Goal: Task Accomplishment & Management: Complete application form

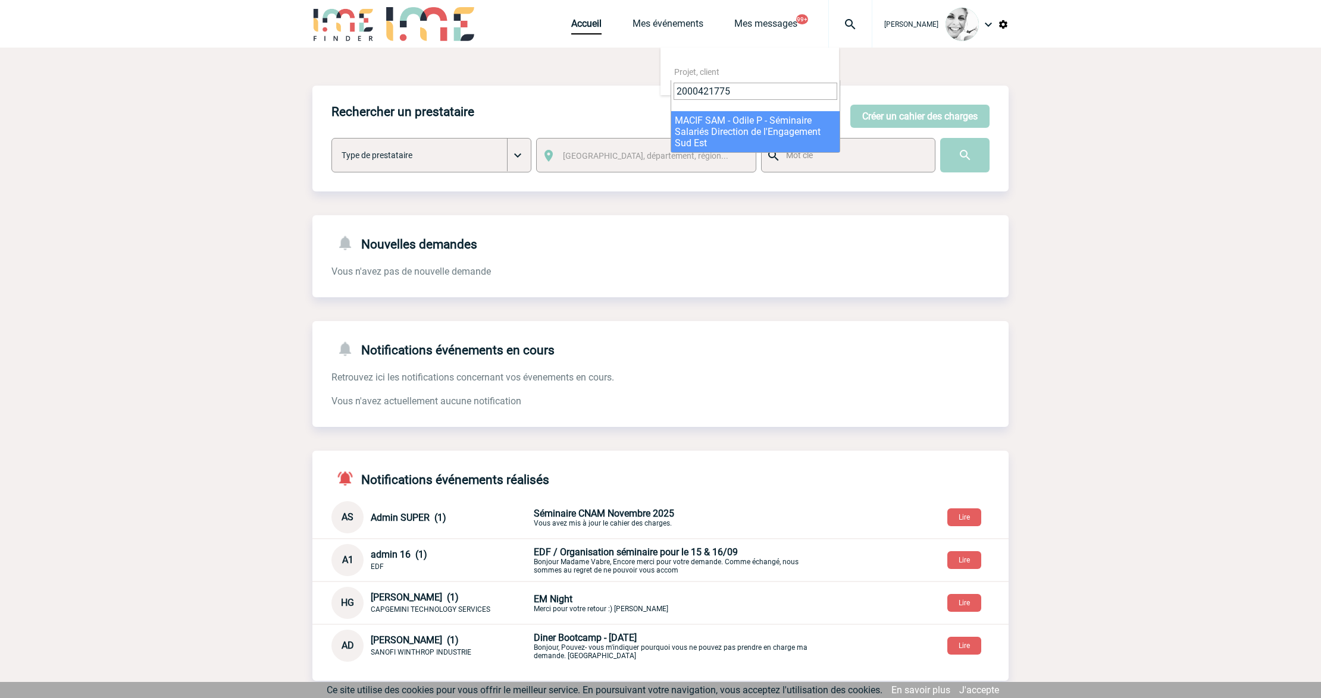
type input "2000421775"
select select "21276"
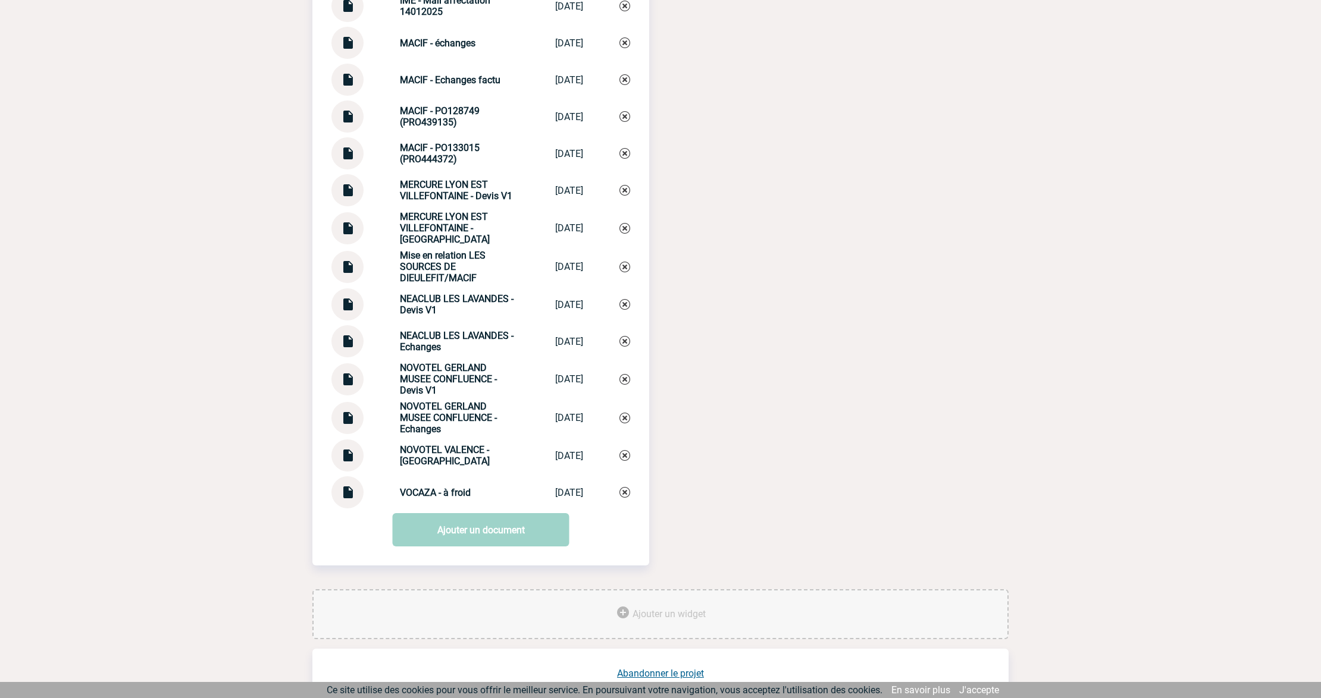
scroll to position [2300, 0]
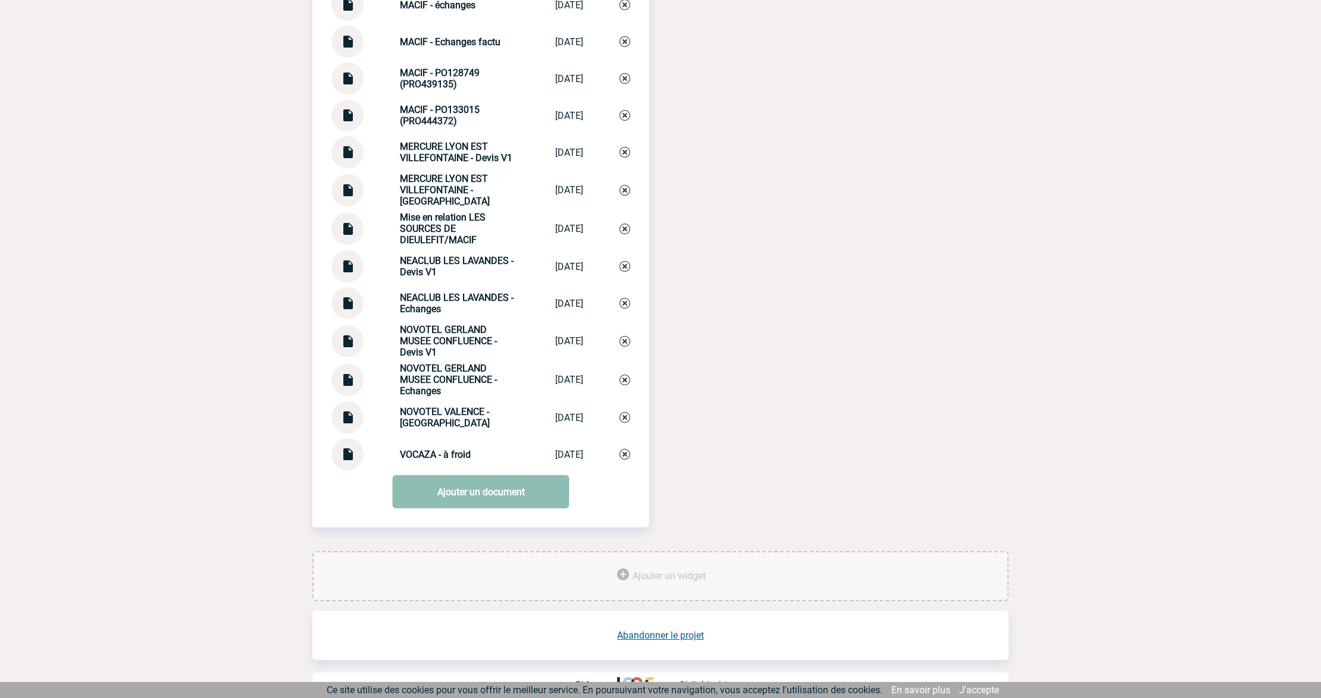
click at [444, 503] on link "Ajouter un document" at bounding box center [481, 491] width 177 height 33
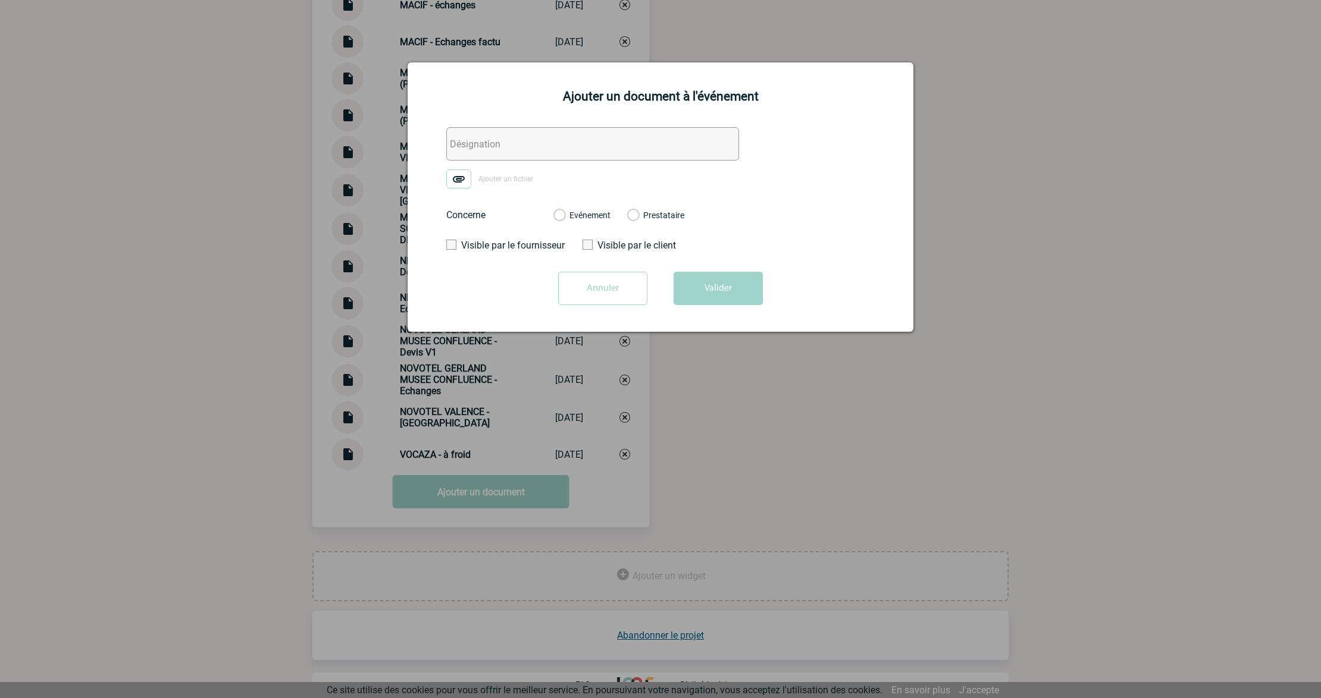
click at [465, 144] on input "text" at bounding box center [592, 143] width 293 height 33
paste input "Sources de Dieulefit"
type input "0. Sources de Dieulefit - FACTURE"
click at [468, 182] on img at bounding box center [458, 179] width 25 height 19
click at [0, 0] on input "Ajouter un fichier" at bounding box center [0, 0] width 0 height 0
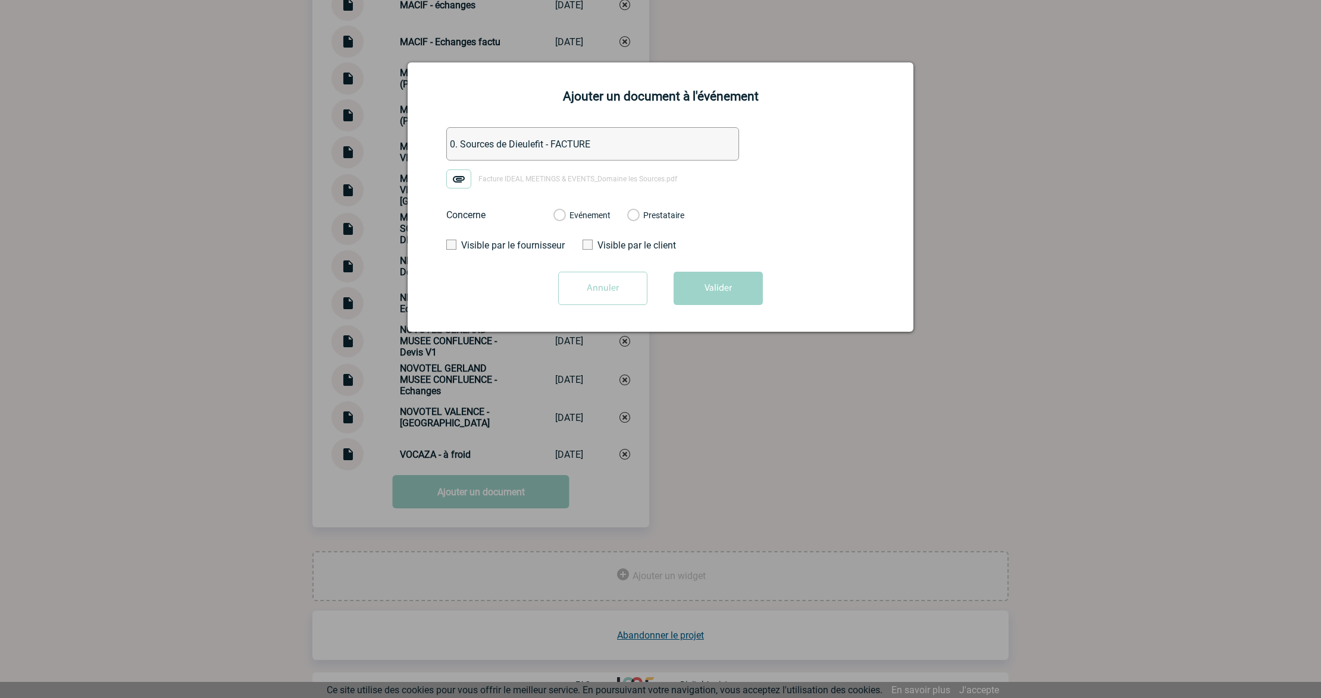
click at [564, 217] on label "Evénement" at bounding box center [558, 216] width 11 height 11
click at [0, 0] on input "Evénement" at bounding box center [0, 0] width 0 height 0
click at [733, 296] on button "Valider" at bounding box center [717, 288] width 89 height 33
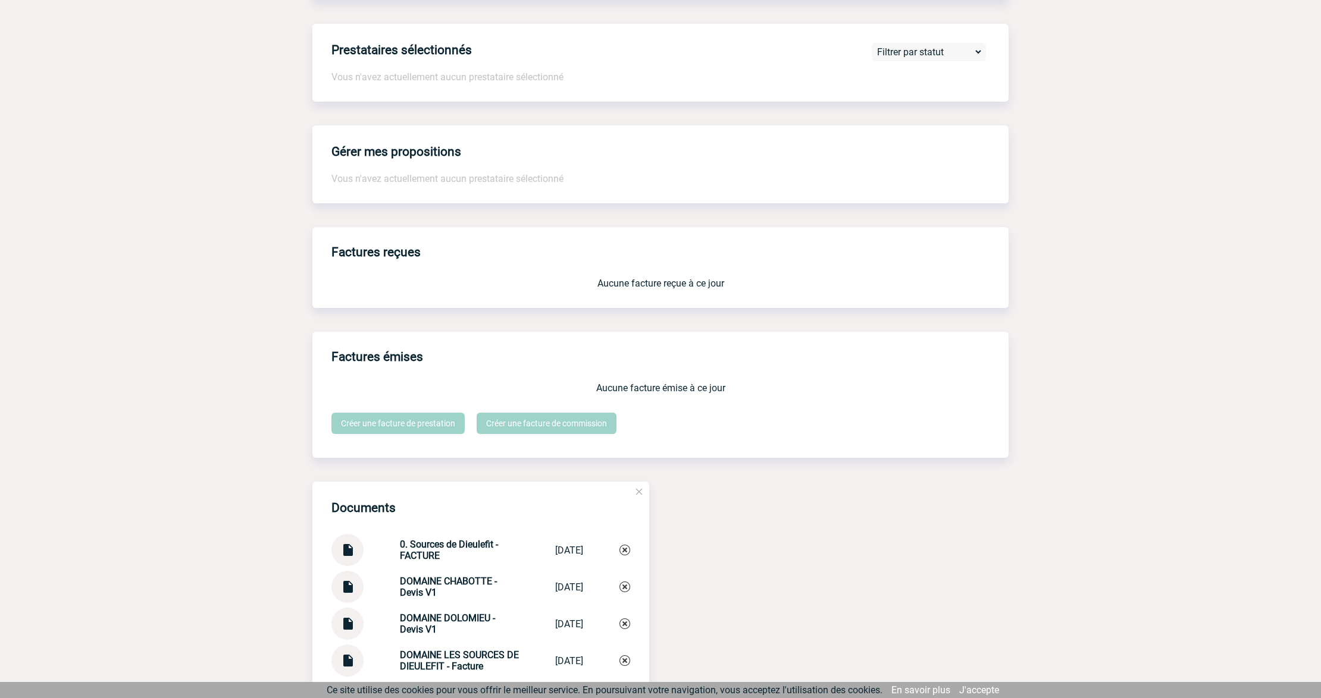
scroll to position [952, 0]
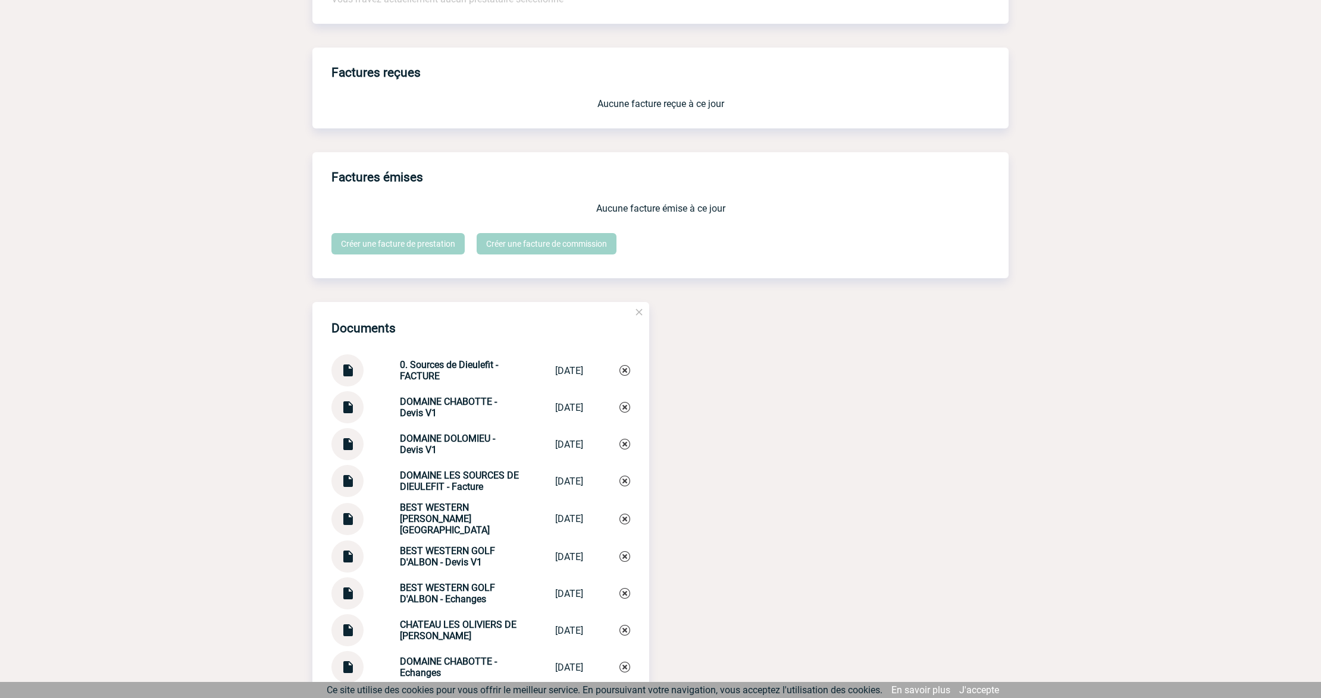
drag, startPoint x: 393, startPoint y: 362, endPoint x: 441, endPoint y: 383, distance: 52.5
click at [441, 382] on div "0. Sources de Dieulefit - FACTURE" at bounding box center [459, 370] width 119 height 23
copy strong "0. Sources de Dieulefit - FACTURE"
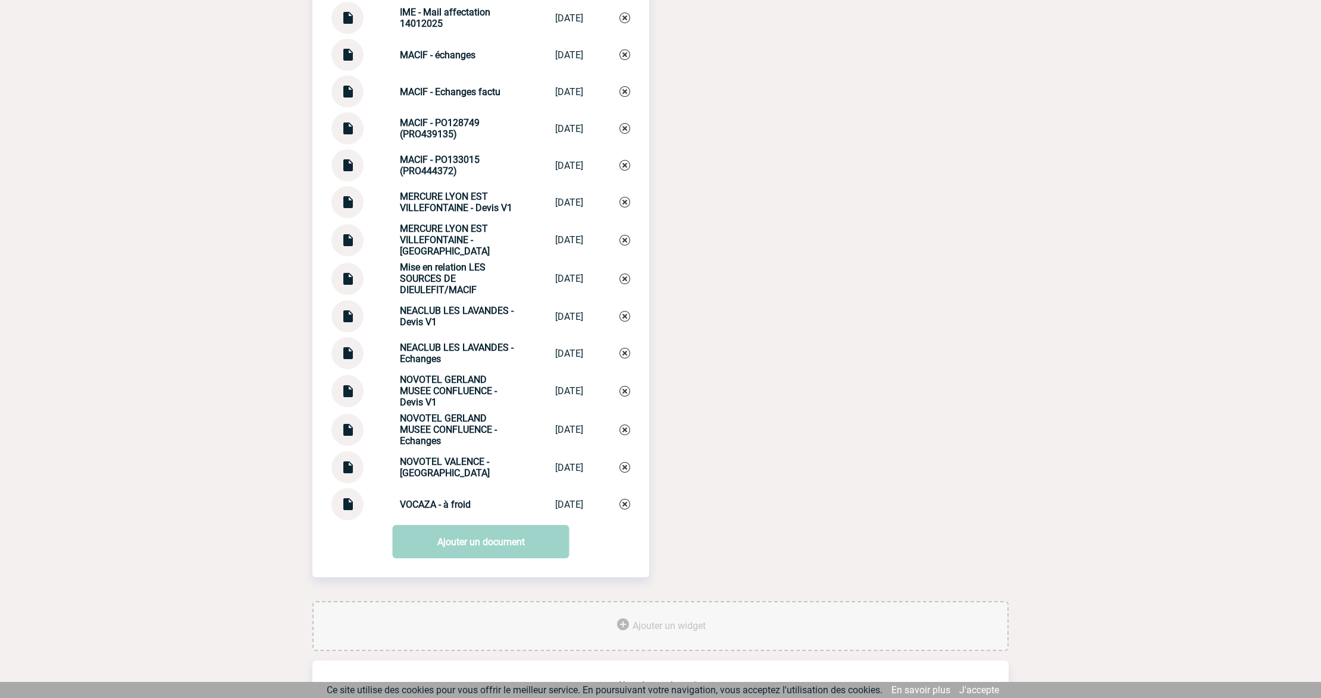
scroll to position [2348, 0]
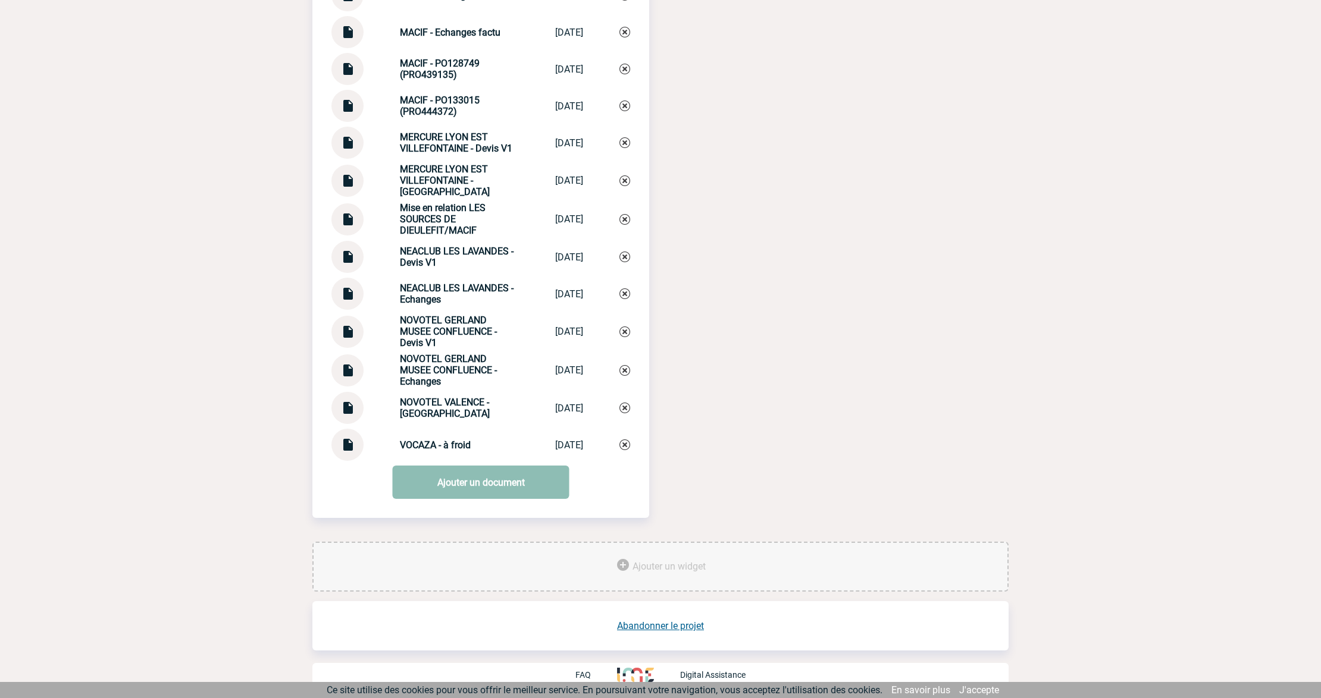
click at [456, 476] on link "Ajouter un document" at bounding box center [481, 482] width 177 height 33
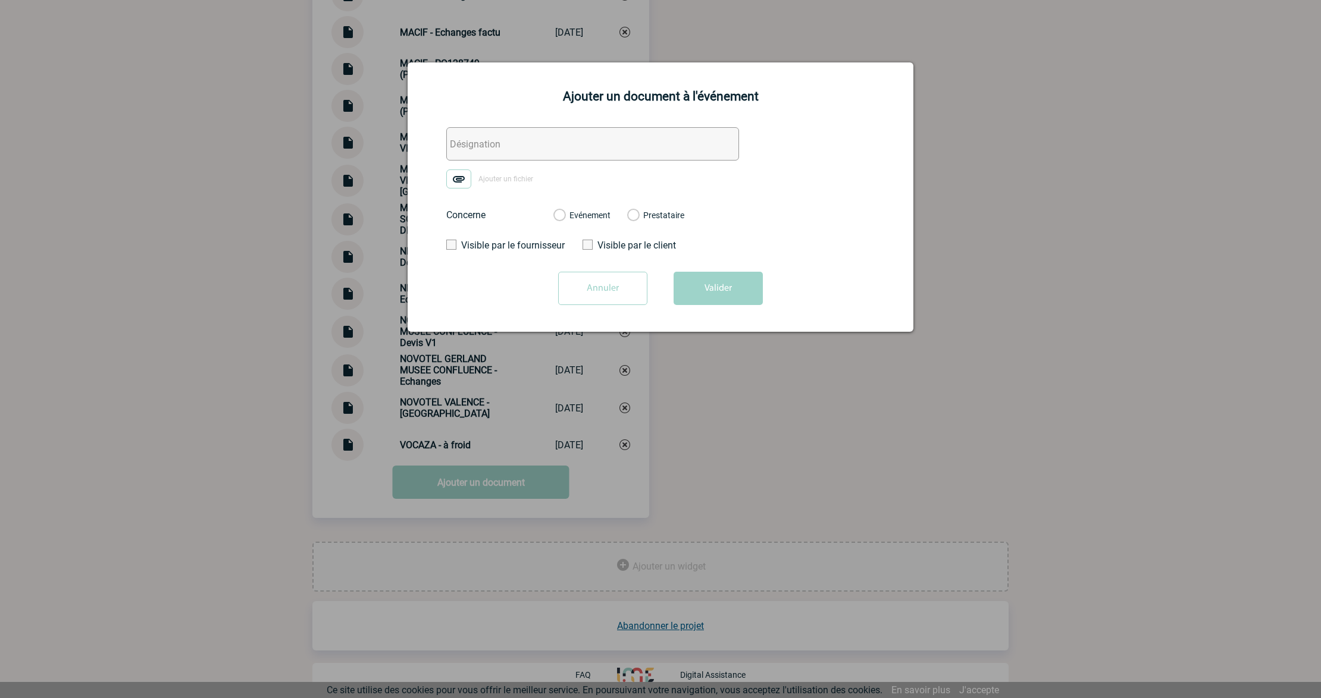
click at [489, 148] on input "text" at bounding box center [592, 143] width 293 height 33
paste input "0. Sources de Dieulefit - FACTURE"
click at [563, 144] on input "0. Sources de Dieulefit - FACTURE" at bounding box center [592, 143] width 293 height 33
click at [683, 149] on input "0. Sources de Dieulefit - PROFORMA supplément" at bounding box center [592, 143] width 293 height 33
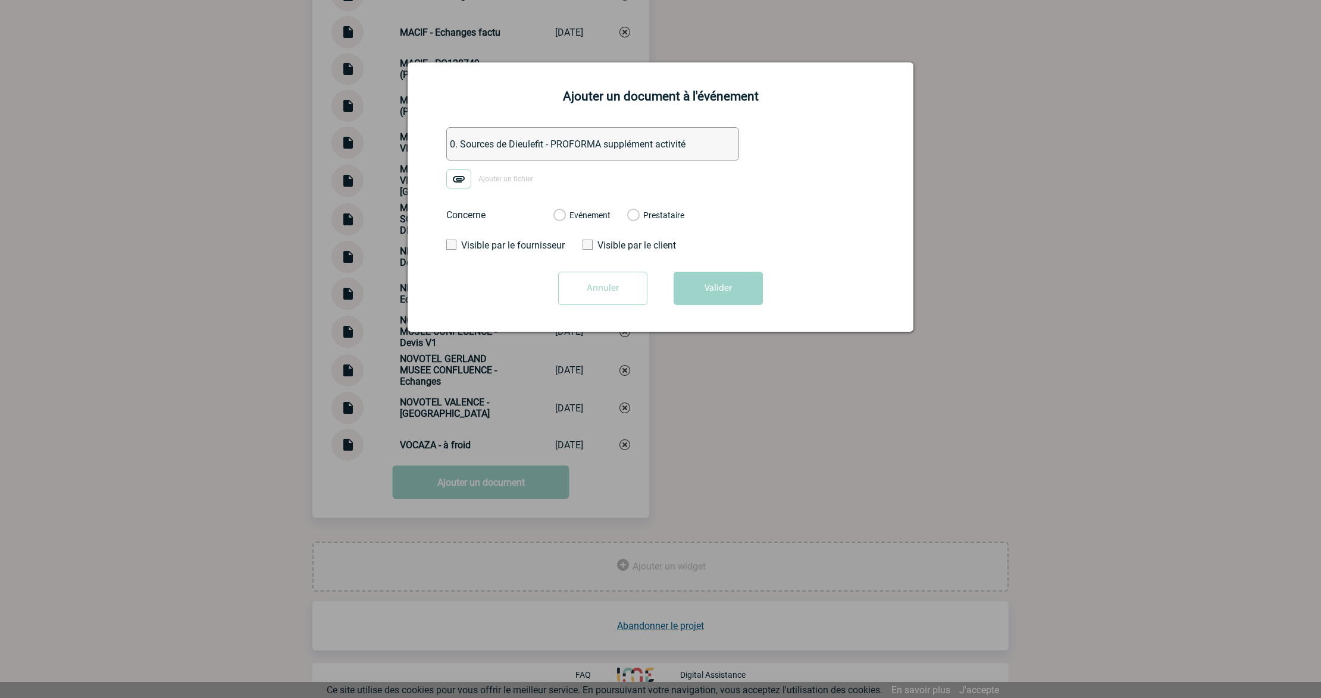
type input "0. Sources de Dieulefit - PROFORMA supplément activité"
click at [450, 181] on img at bounding box center [458, 179] width 25 height 19
click at [0, 0] on input "Ajouter un fichier" at bounding box center [0, 0] width 0 height 0
click at [565, 220] on label "Evénement" at bounding box center [558, 216] width 11 height 11
click at [0, 0] on input "Evénement" at bounding box center [0, 0] width 0 height 0
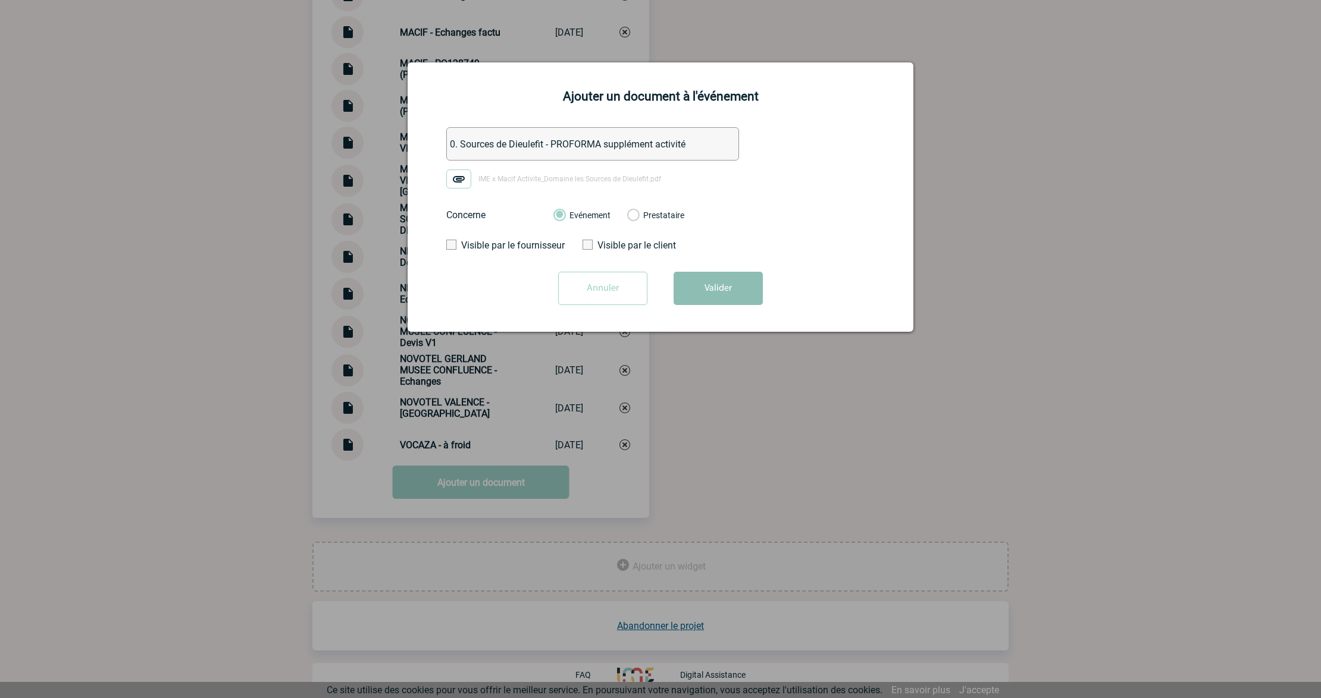
click at [719, 305] on button "Valider" at bounding box center [717, 288] width 89 height 33
